Goal: Information Seeking & Learning: Learn about a topic

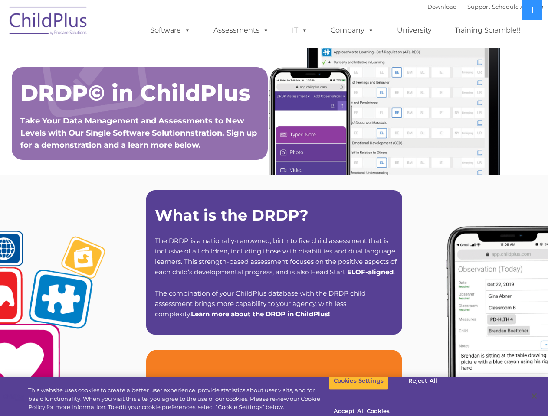
click at [274, 208] on strong "What is the DRDP?" at bounding box center [231, 215] width 153 height 19
click at [186, 30] on span at bounding box center [186, 30] width 10 height 8
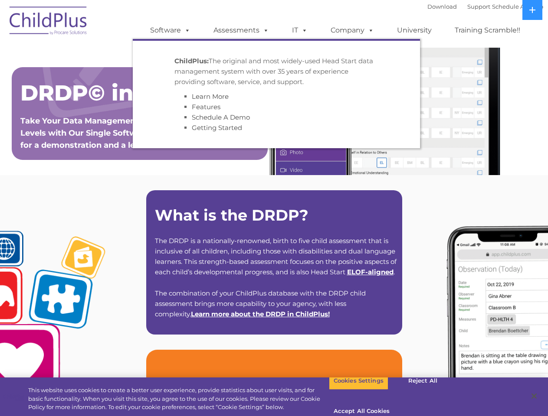
click at [264, 30] on span at bounding box center [264, 30] width 10 height 8
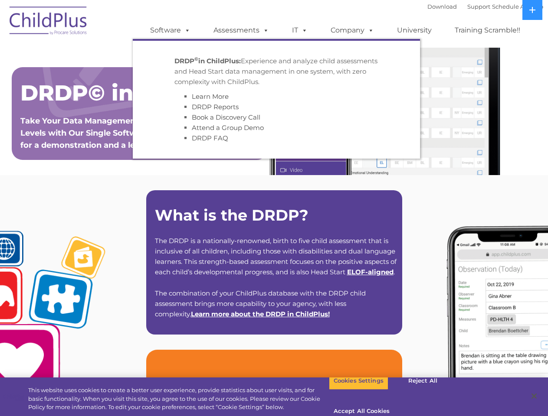
click at [300, 30] on span at bounding box center [303, 30] width 10 height 8
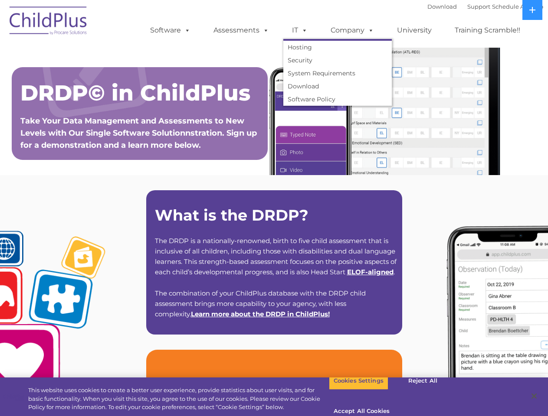
click at [303, 30] on span at bounding box center [303, 30] width 10 height 8
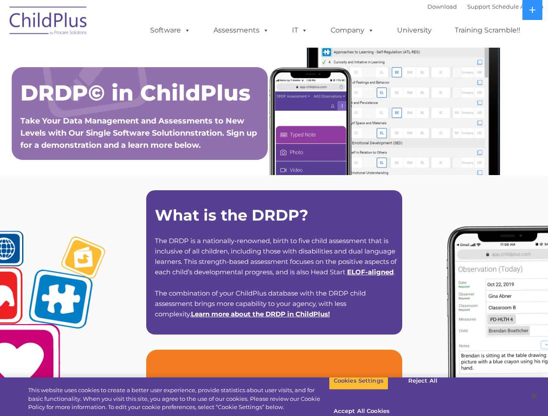
click at [352, 30] on link "Company" at bounding box center [352, 30] width 61 height 17
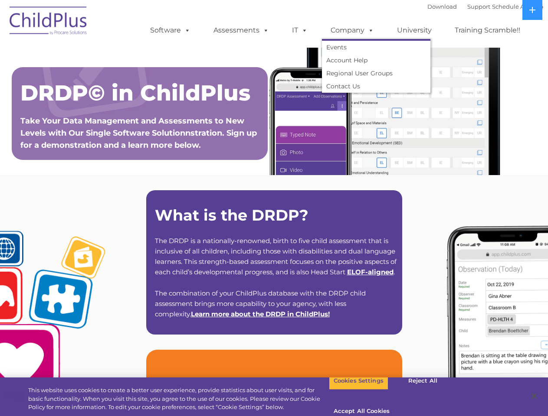
click at [369, 30] on span at bounding box center [369, 30] width 10 height 8
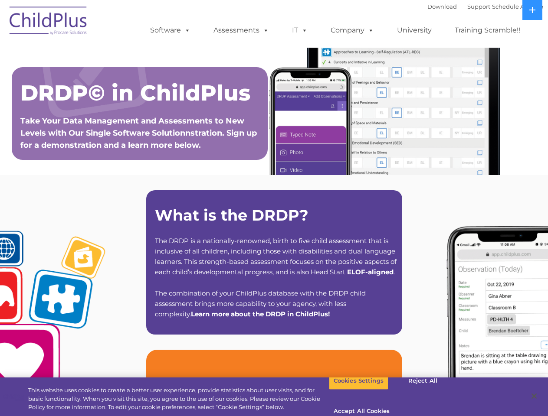
click at [532, 10] on icon at bounding box center [532, 10] width 6 height 6
click at [352, 390] on button "Cookies Settings" at bounding box center [358, 381] width 59 height 18
